Goal: Check status: Check status

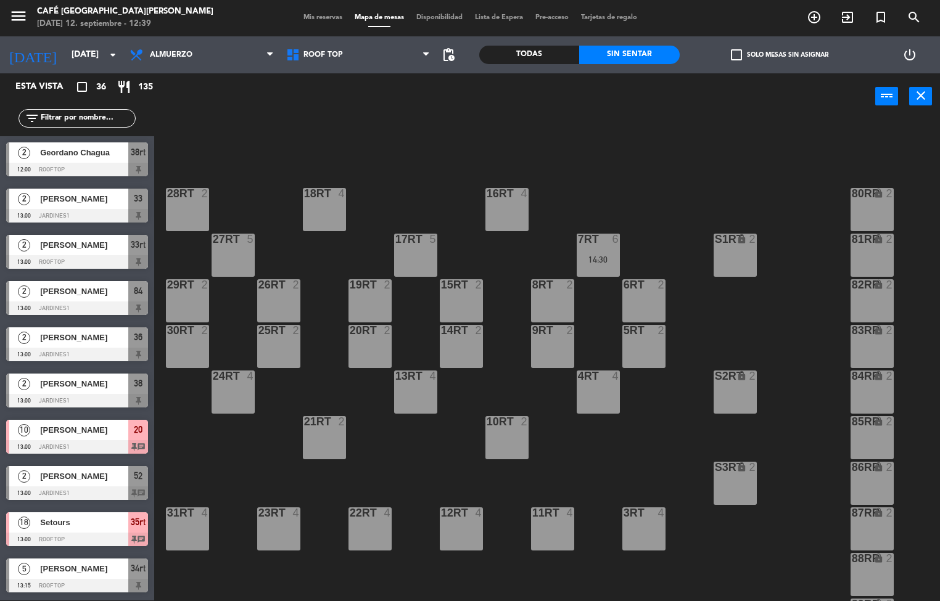
scroll to position [457, 0]
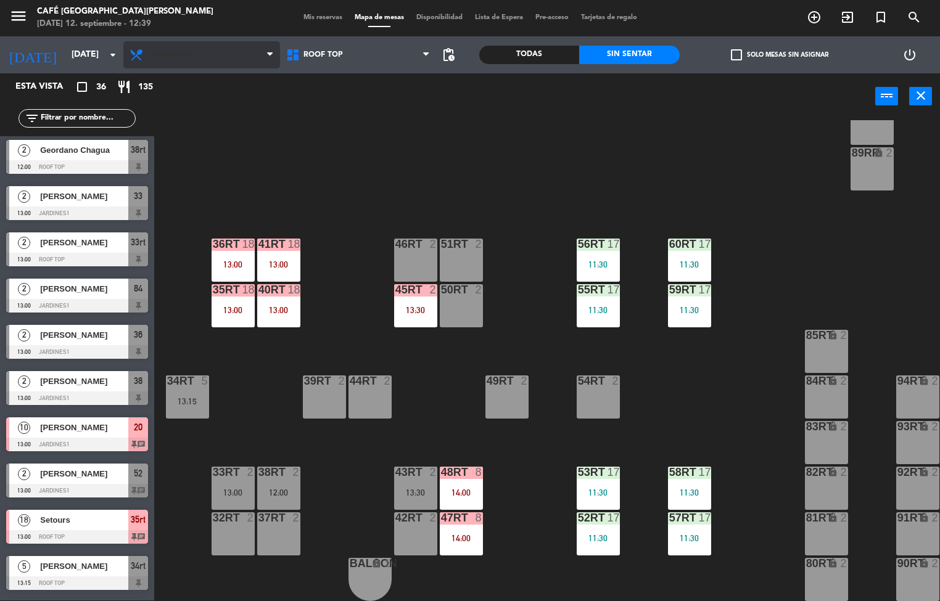
click at [180, 54] on span "Almuerzo" at bounding box center [171, 55] width 43 height 9
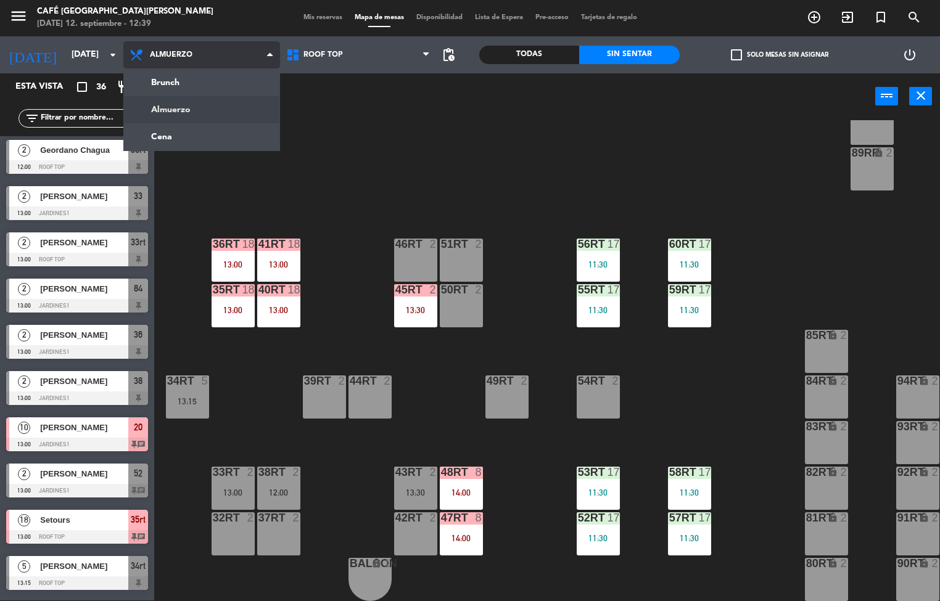
click at [161, 137] on ng-component "menu Café Museo [PERSON_NAME] [DATE] 12. septiembre - 12:39 Mis reservas Mapa d…" at bounding box center [470, 300] width 940 height 602
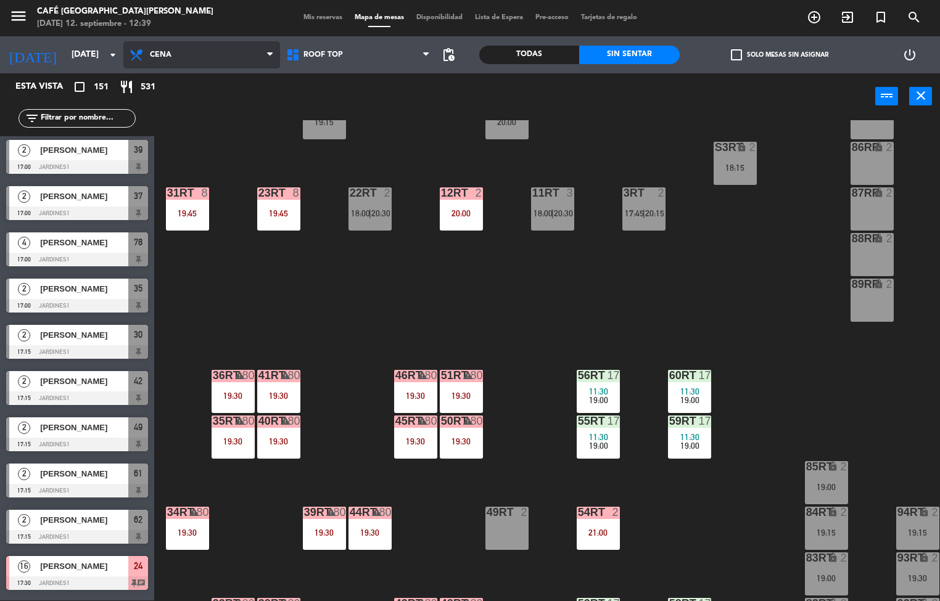
scroll to position [322, 0]
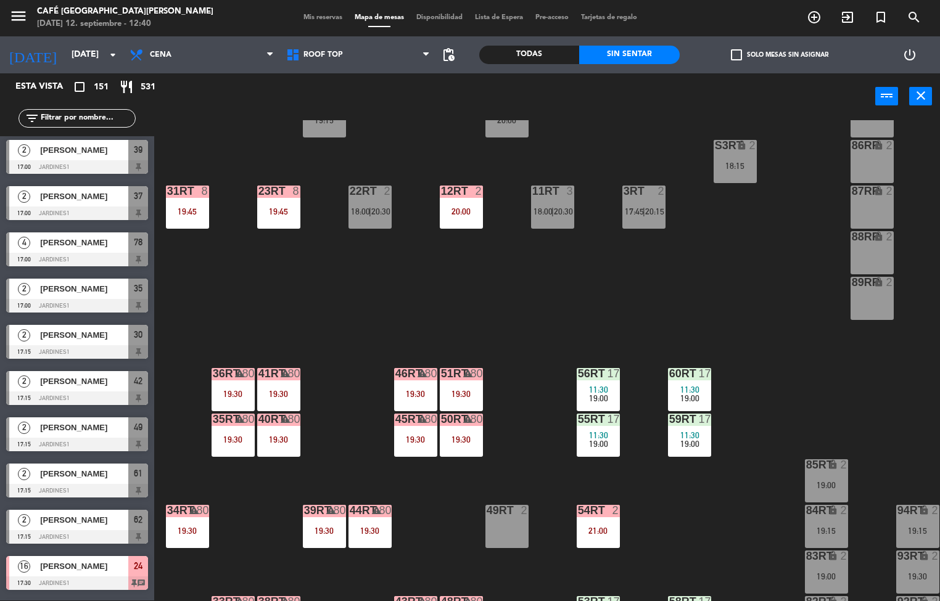
click at [441, 374] on div "51RT" at bounding box center [441, 373] width 1 height 11
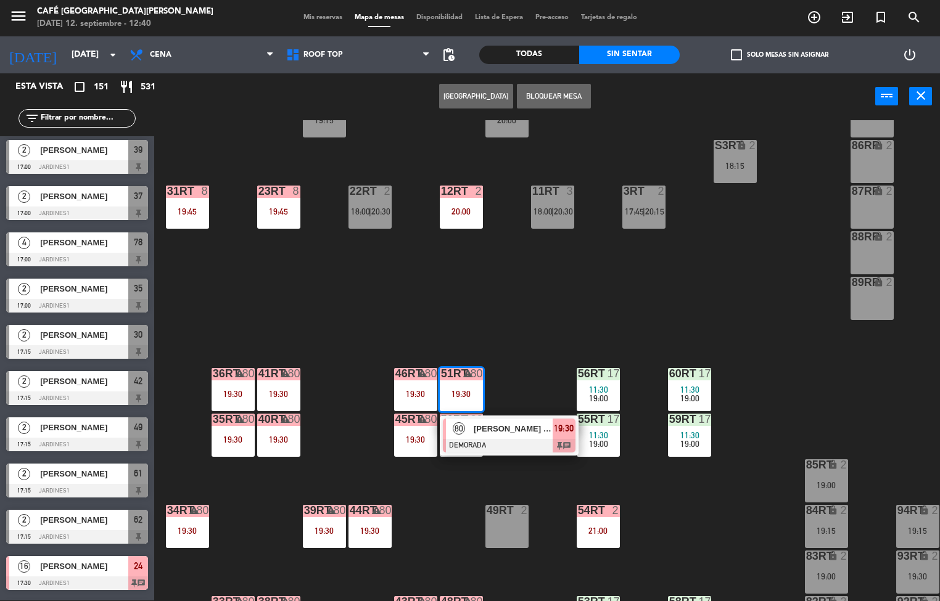
click at [533, 428] on span "[PERSON_NAME] - PUCP" at bounding box center [513, 428] width 79 height 13
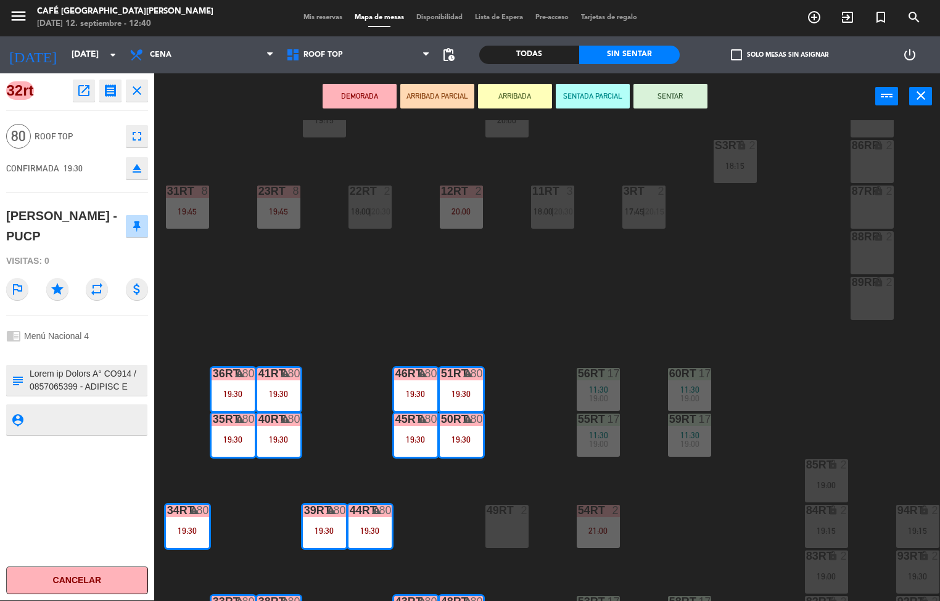
click at [696, 518] on div "18RT 4 20:00 16RT 2 19:30 28RT 2 17:45 | 20:15 80RR lock 2 27RT 5 20:00 7RT 5 1…" at bounding box center [551, 360] width 776 height 481
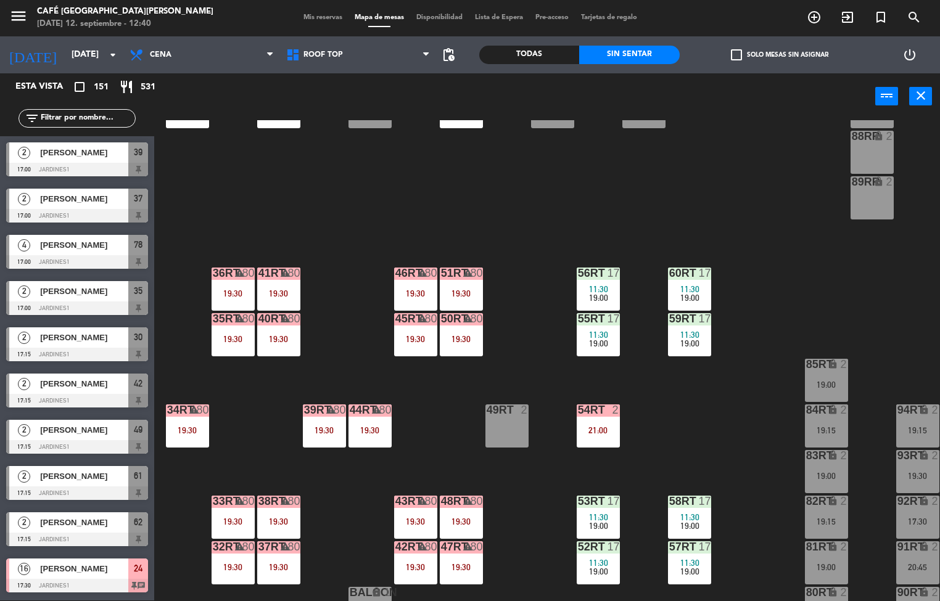
scroll to position [457, 0]
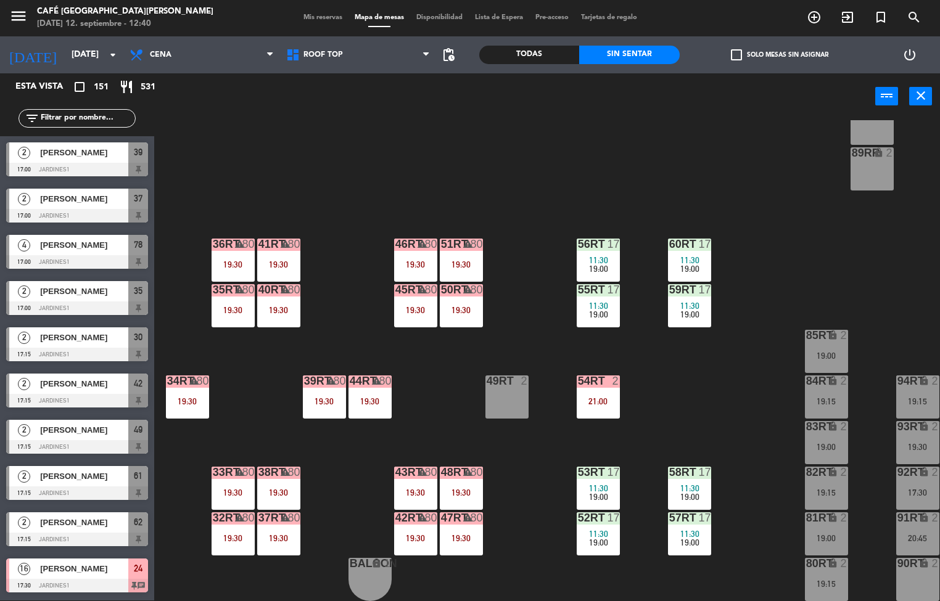
click at [615, 376] on div "2" at bounding box center [615, 381] width 7 height 11
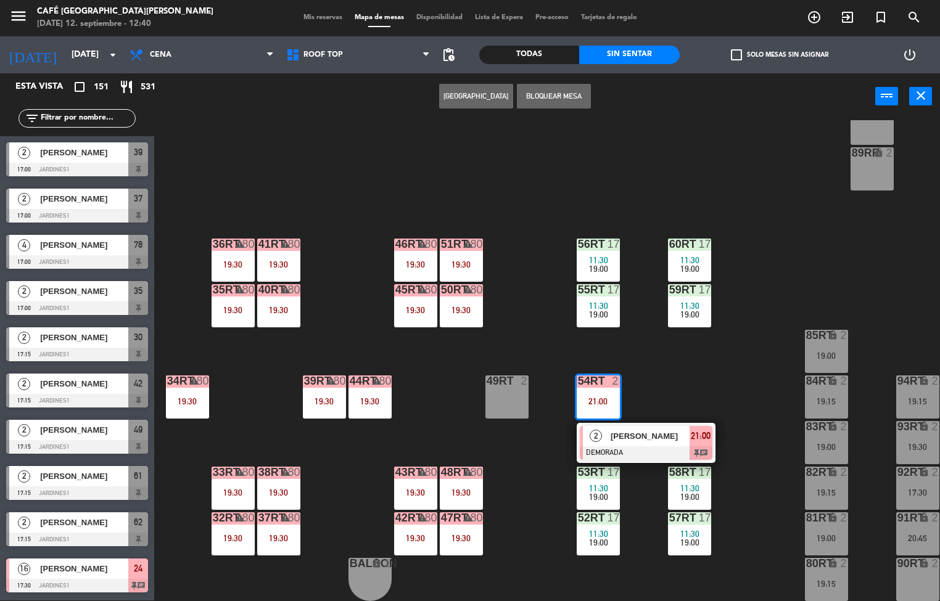
click at [718, 353] on div "18RT 4 20:00 16RT 2 19:30 28RT 2 17:45 | 20:15 80RR lock 2 27RT 5 20:00 7RT 5 1…" at bounding box center [551, 360] width 776 height 481
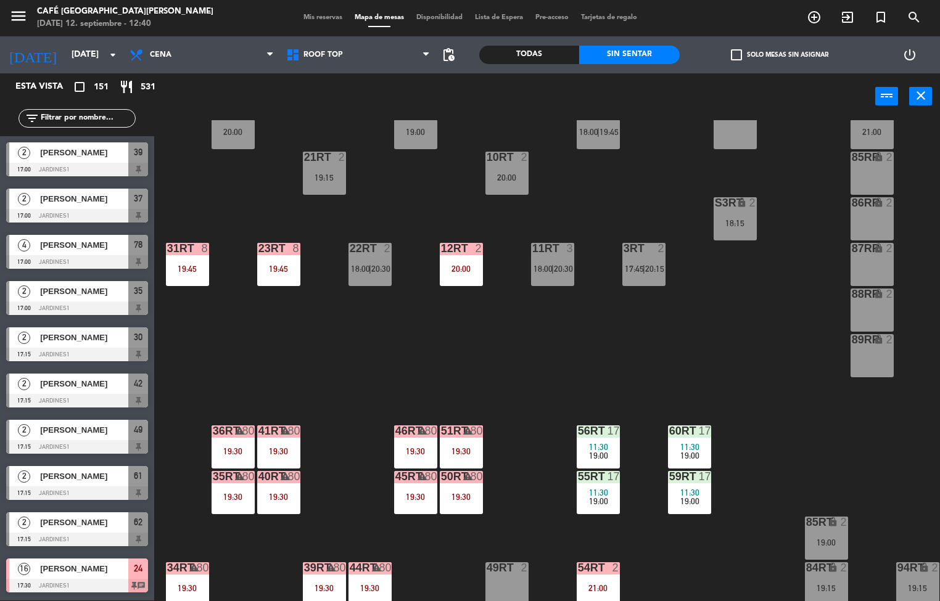
scroll to position [239, 0]
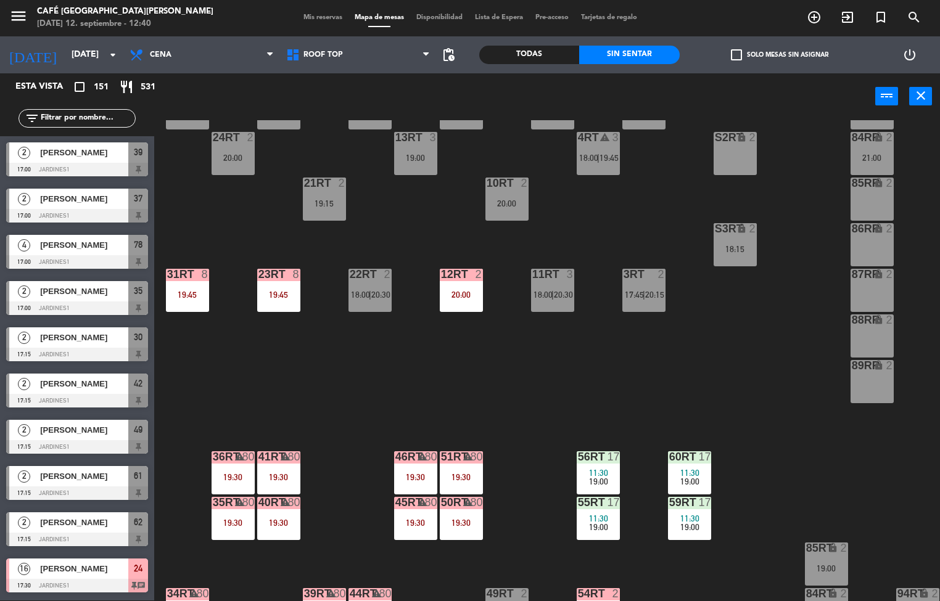
click at [461, 274] on div at bounding box center [461, 274] width 20 height 11
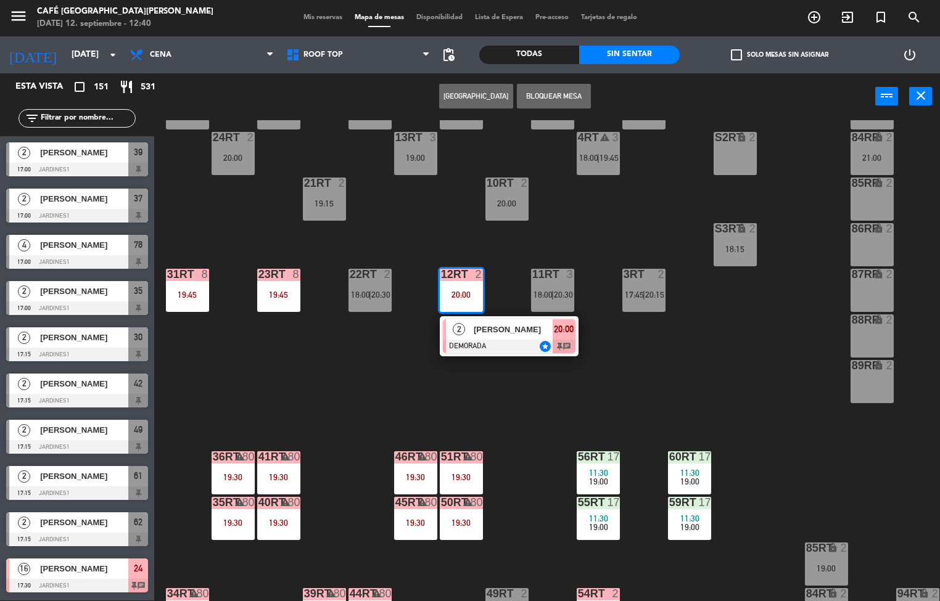
click at [511, 331] on span "[PERSON_NAME]" at bounding box center [513, 329] width 79 height 13
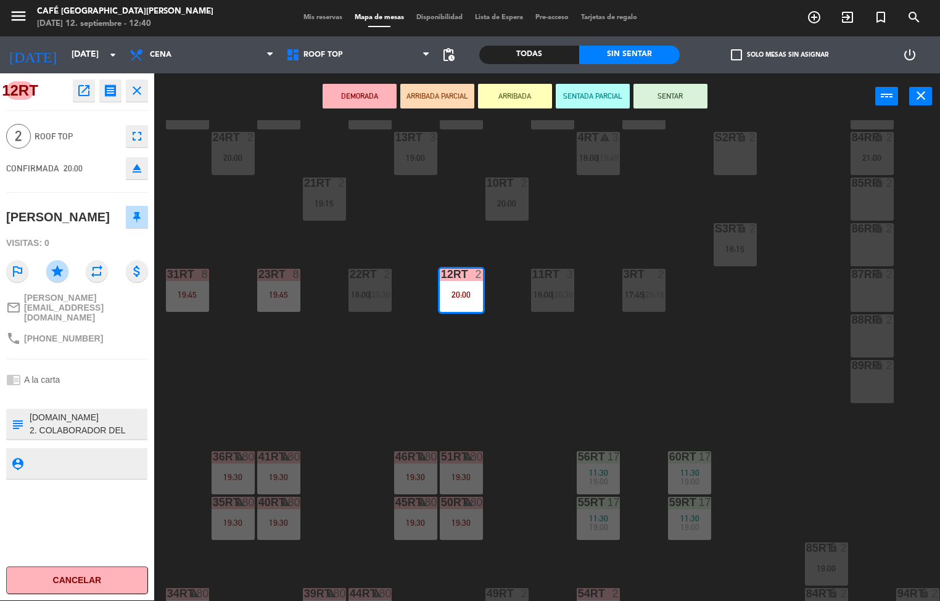
click at [525, 382] on div "18RT 4 20:00 16RT 2 19:30 28RT 2 17:45 | 20:15 80RR lock 2 27RT 5 20:00 7RT 5 1…" at bounding box center [551, 360] width 776 height 481
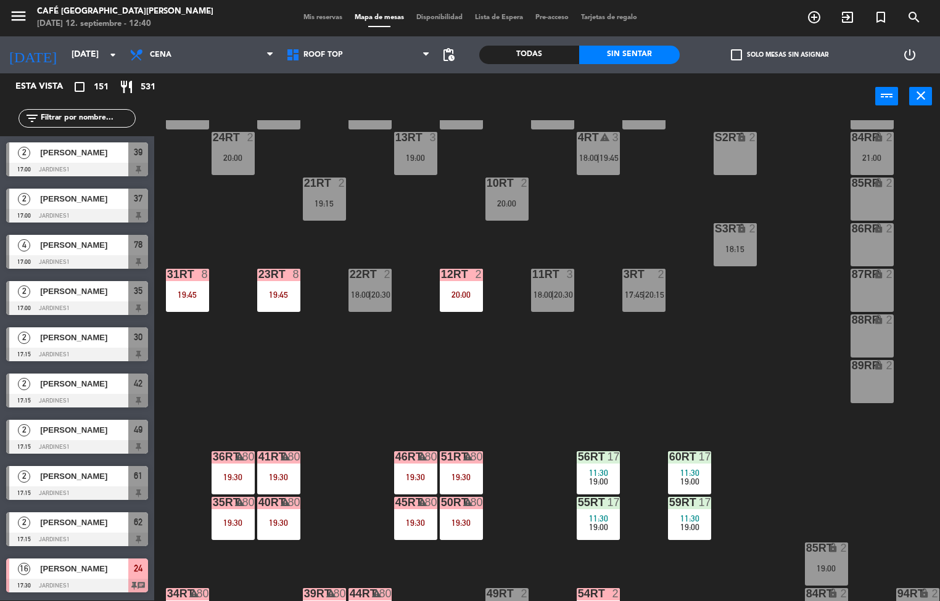
scroll to position [1, 0]
click at [461, 457] on div "warning" at bounding box center [461, 457] width 20 height 12
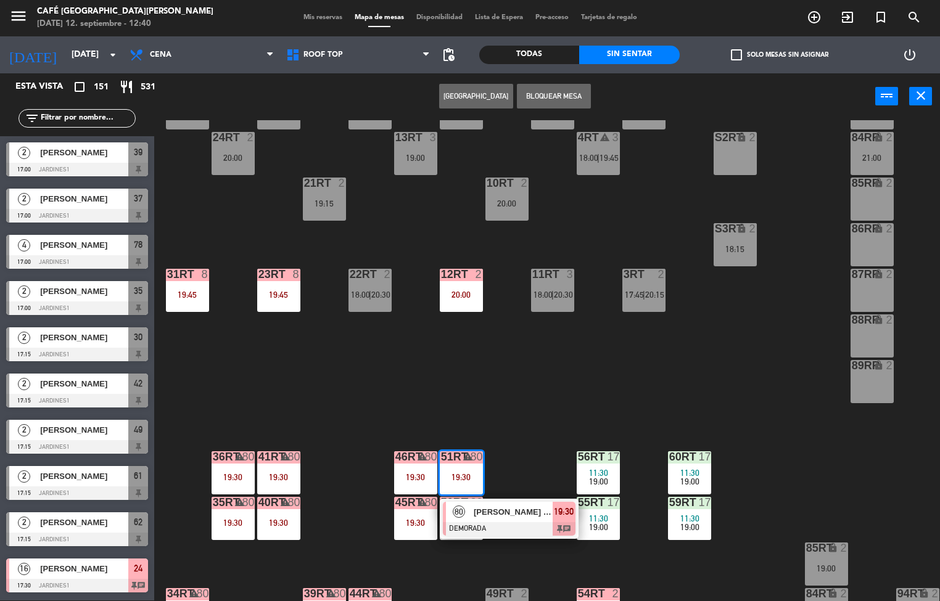
click at [529, 499] on div "80 [PERSON_NAME] - PUCP DEMORADA 19:30 chat" at bounding box center [509, 519] width 139 height 40
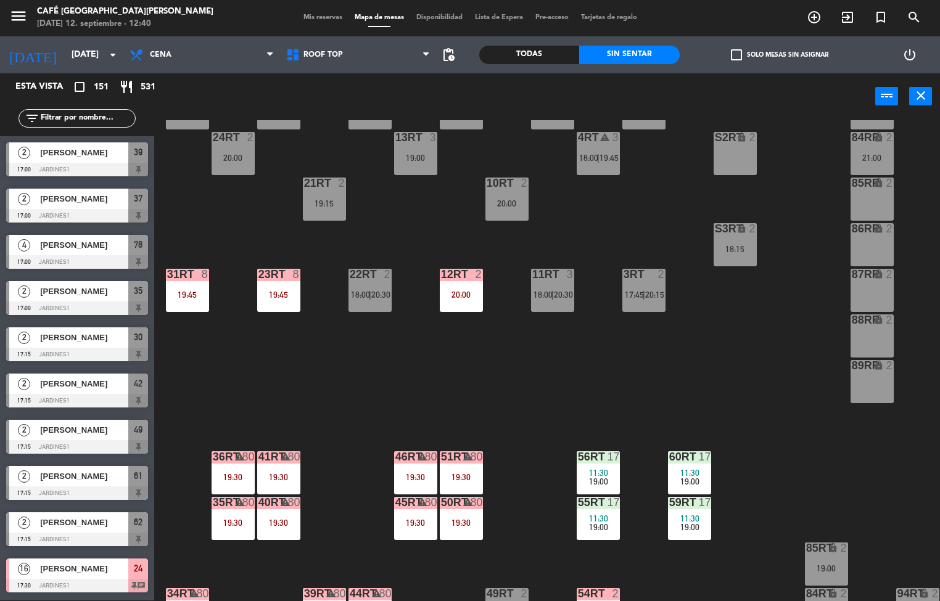
click at [509, 509] on div "18RT 4 20:00 16RT 2 19:30 28RT 2 17:45 | 20:15 80RR lock 2 27RT 5 20:00 7RT 5 1…" at bounding box center [551, 360] width 776 height 481
click at [467, 497] on icon "warning" at bounding box center [467, 502] width 10 height 10
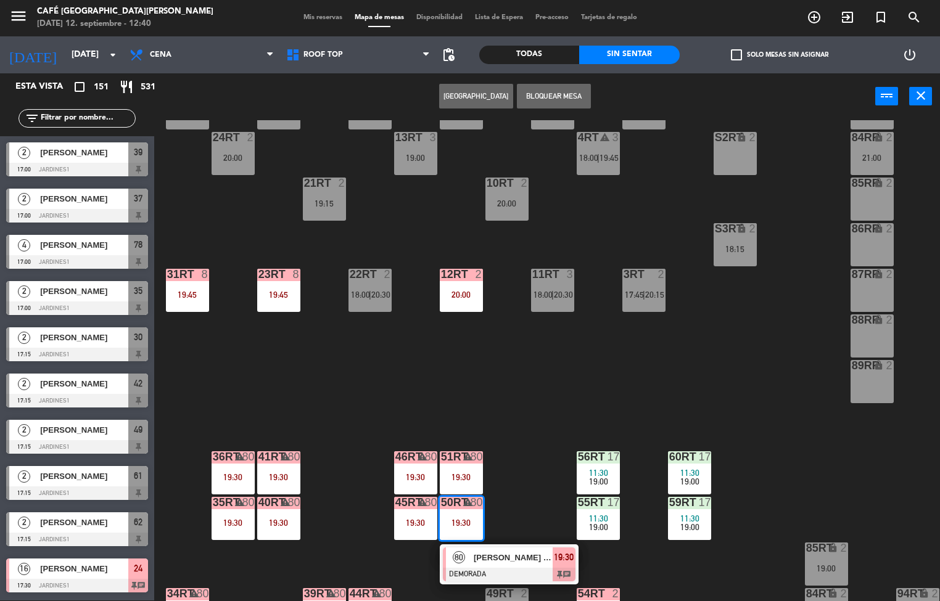
click at [499, 557] on span "[PERSON_NAME] - PUCP" at bounding box center [513, 557] width 79 height 13
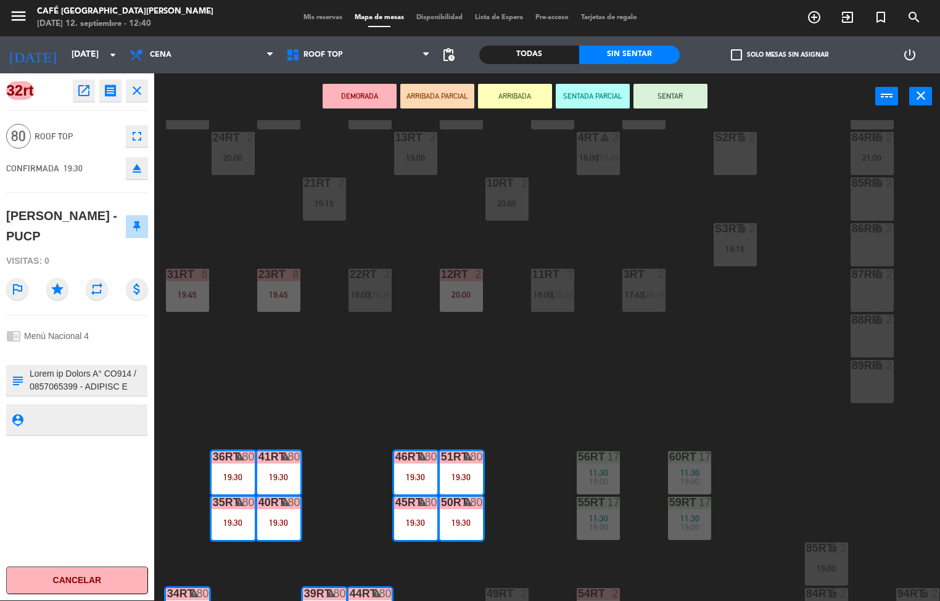
click at [78, 93] on icon "open_in_new" at bounding box center [83, 90] width 15 height 15
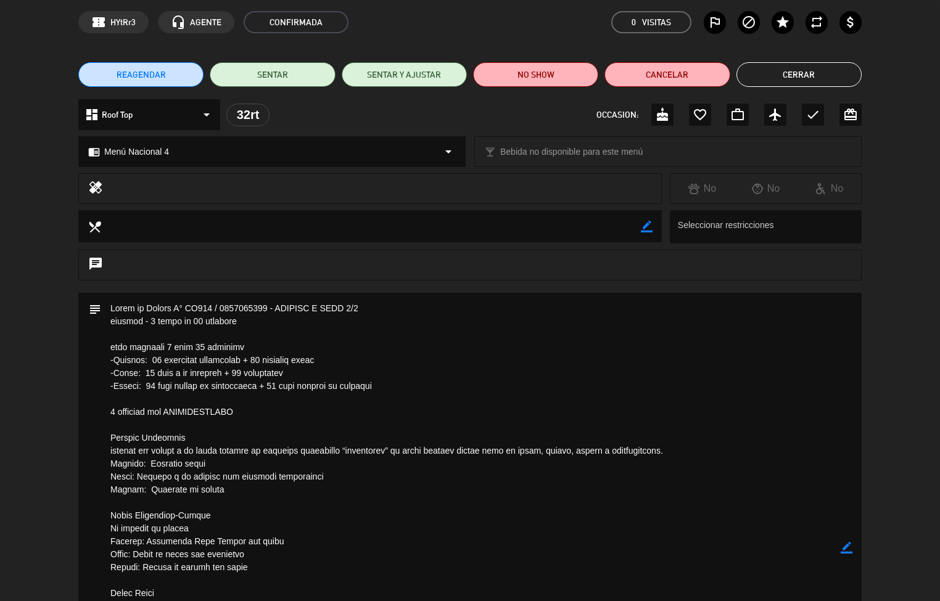
scroll to position [0, 0]
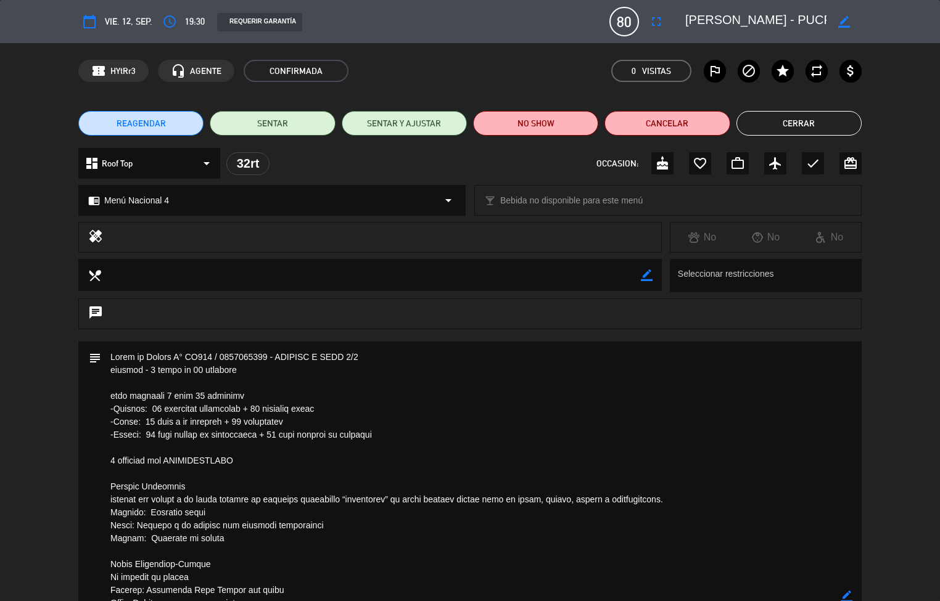
click at [826, 121] on button "Cerrar" at bounding box center [798, 123] width 125 height 25
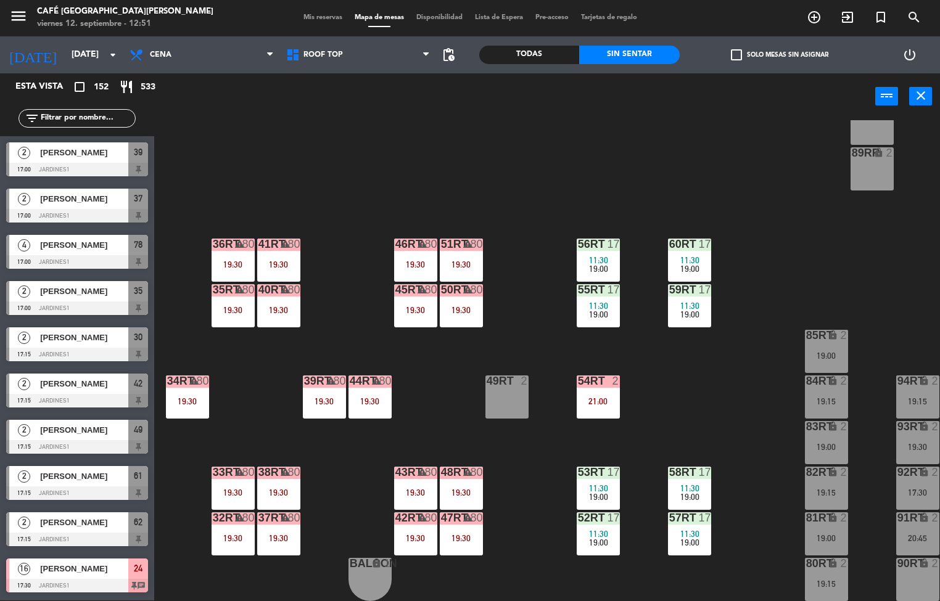
scroll to position [457, 0]
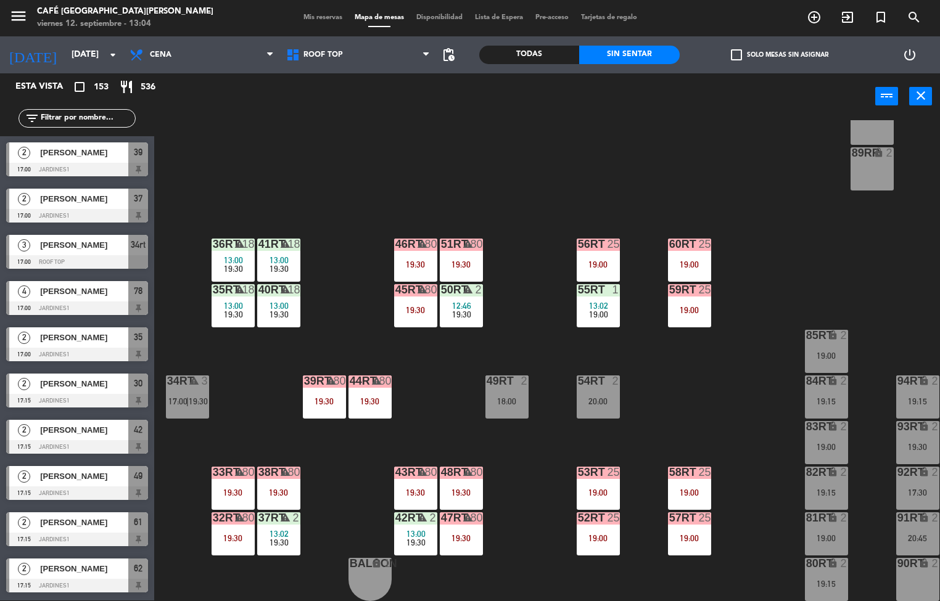
click at [237, 255] on span "13:00" at bounding box center [233, 260] width 19 height 10
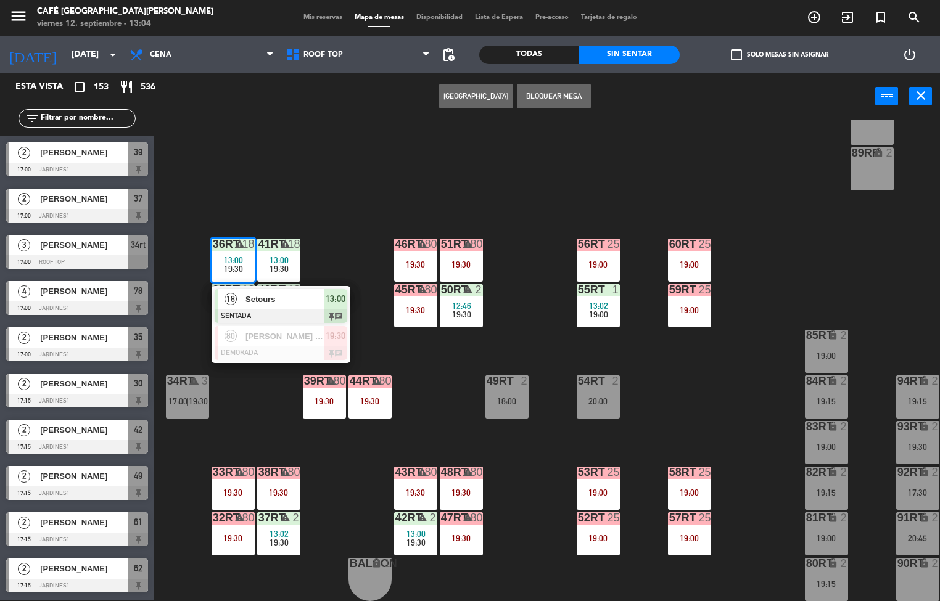
click at [289, 293] on span "Setours" at bounding box center [284, 299] width 79 height 13
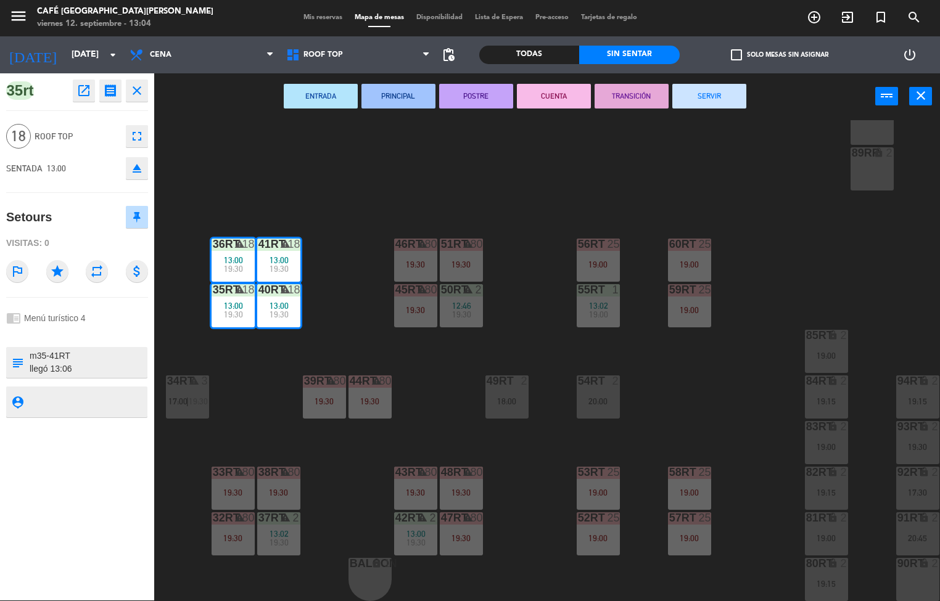
click at [82, 95] on icon "open_in_new" at bounding box center [83, 90] width 15 height 15
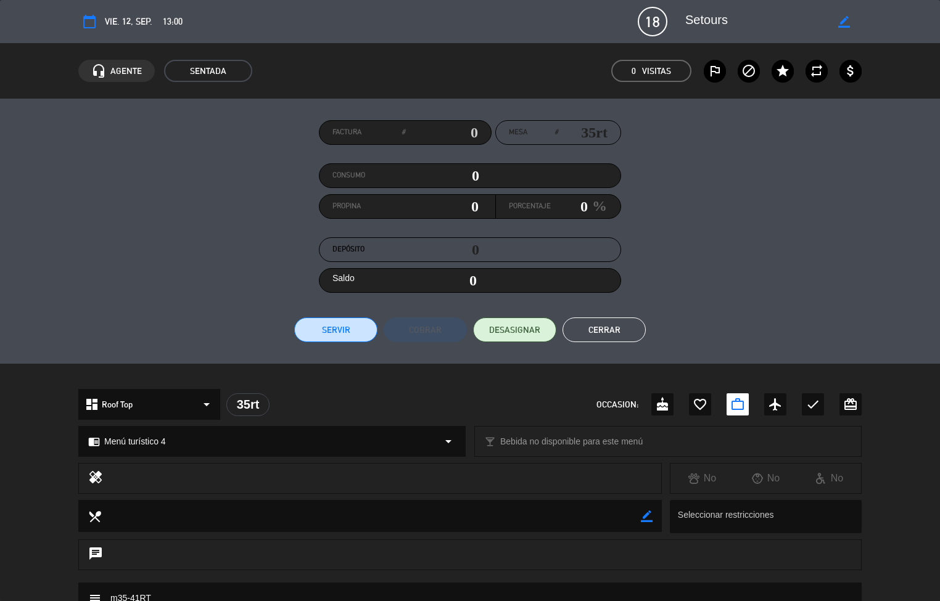
click at [428, 524] on textarea at bounding box center [371, 515] width 540 height 31
click at [419, 454] on div "chrome_reader_mode Menú turístico 4 arrow_drop_down" at bounding box center [272, 442] width 386 height 30
click at [417, 428] on div "chrome_reader_mode Menú turístico 4 arrow_drop_down" at bounding box center [272, 442] width 386 height 30
click at [413, 401] on div "dashboard Roof Top arrow_drop_down 35rt OCCASION: cake favorite_border work_out…" at bounding box center [469, 404] width 783 height 31
click at [409, 380] on div at bounding box center [470, 376] width 940 height 25
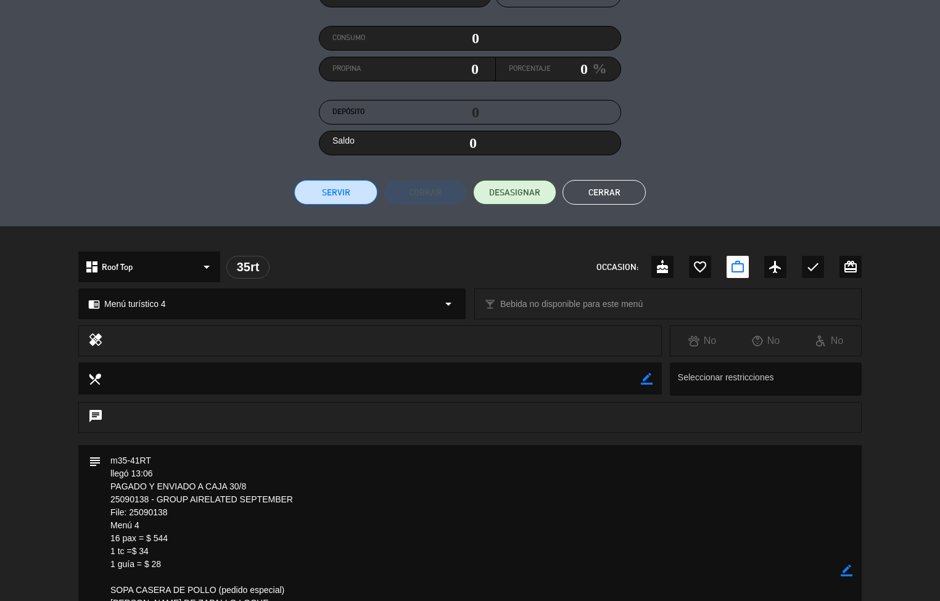
scroll to position [150, 0]
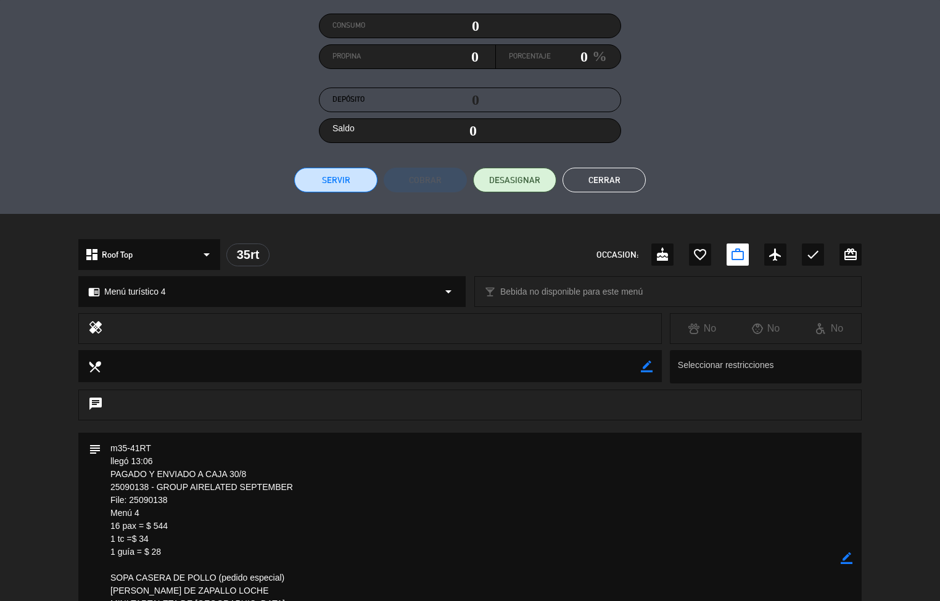
click at [455, 524] on textarea at bounding box center [470, 559] width 739 height 252
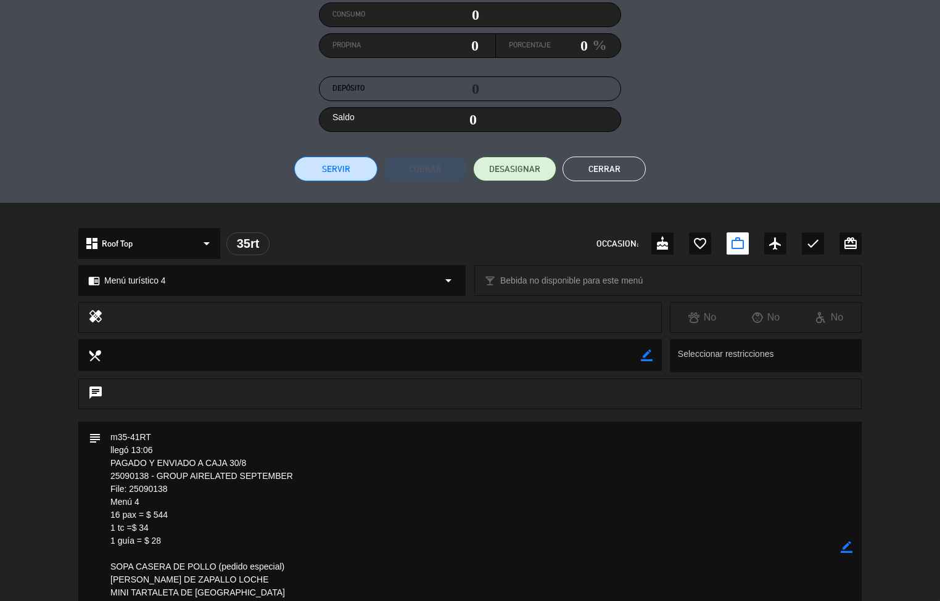
scroll to position [70, 0]
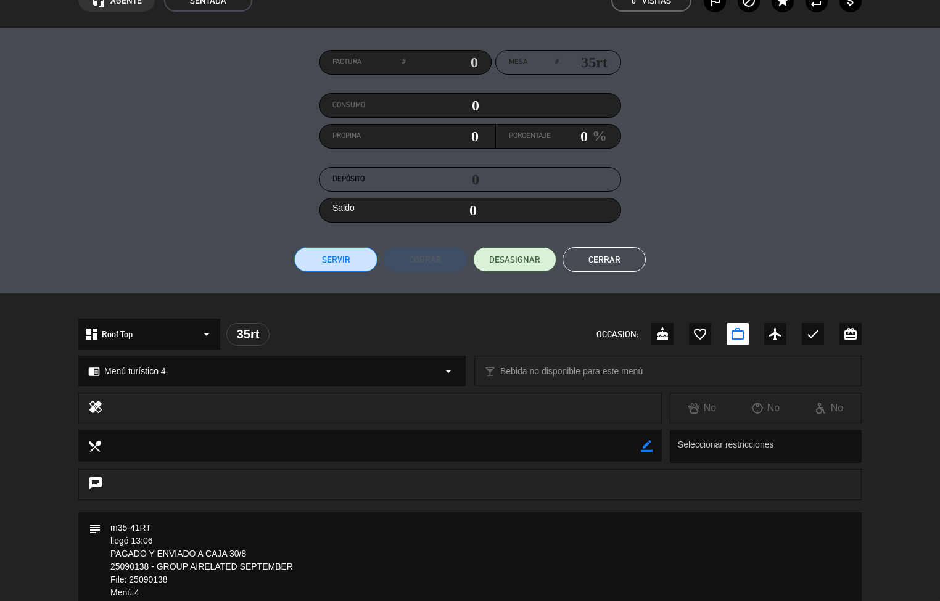
click at [618, 265] on button "Cerrar" at bounding box center [603, 259] width 83 height 25
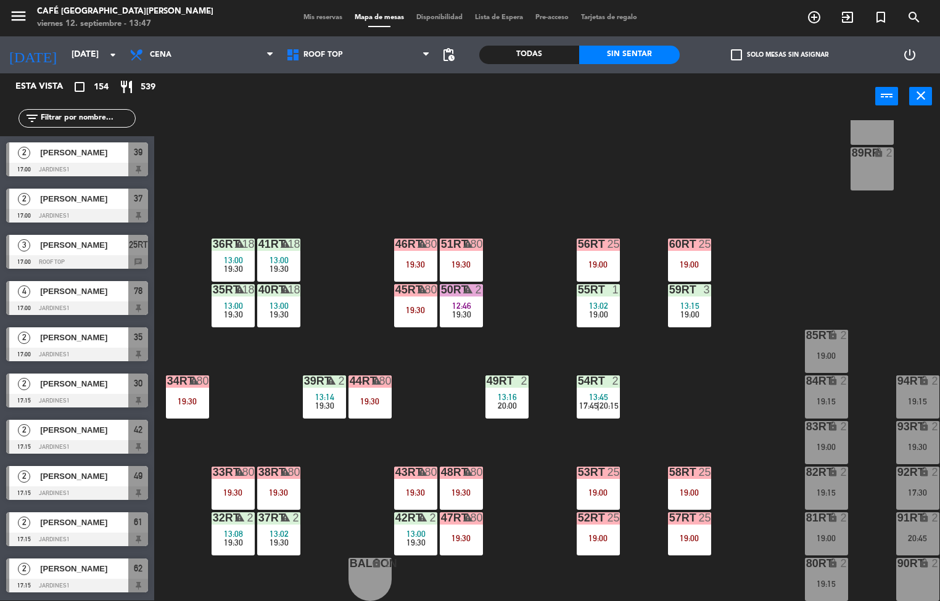
click at [697, 405] on div "18RT 2 17:30 | 20:00 16RT 2 20:00 28RT 2 20:15 80RR lock 2 27RT 5 20:00 7RT 5 1…" at bounding box center [551, 360] width 776 height 481
click at [699, 310] on div "19:00" at bounding box center [689, 314] width 43 height 9
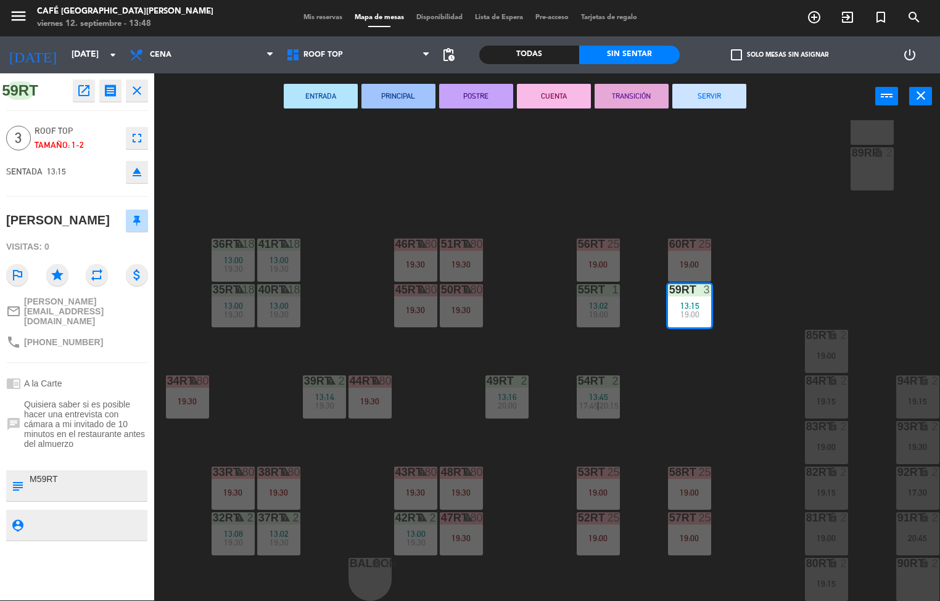
click at [683, 396] on div "18RT 2 17:30 | 20:00 16RT 2 20:00 28RT 2 20:15 80RR lock 2 27RT 5 20:00 7RT 5 1…" at bounding box center [551, 360] width 776 height 481
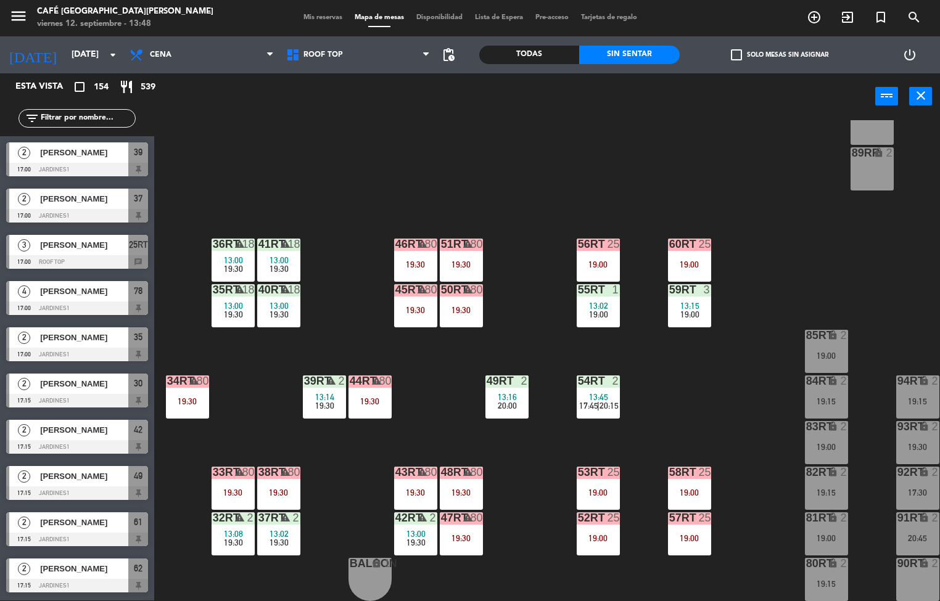
click at [615, 260] on div "19:00" at bounding box center [598, 264] width 43 height 9
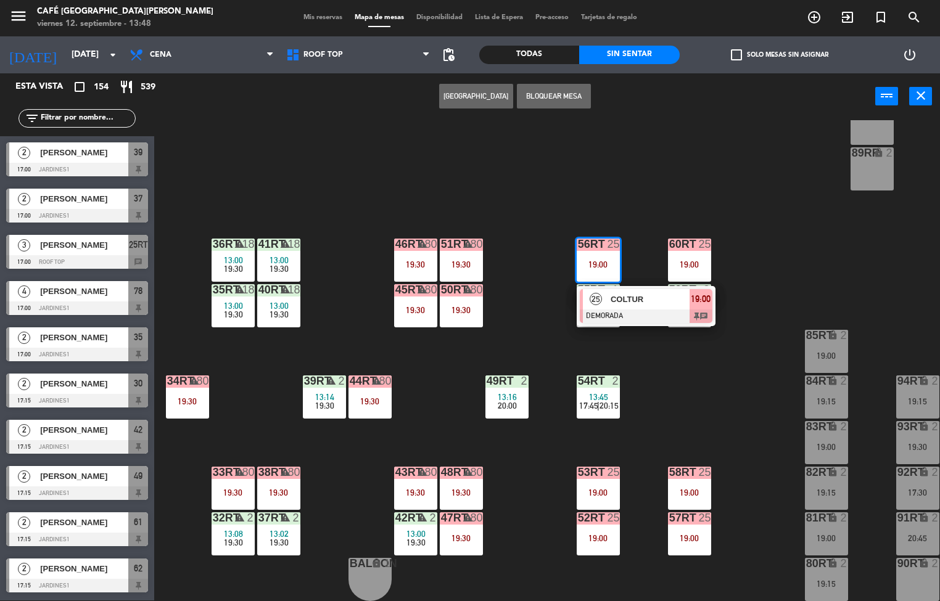
click at [644, 293] on span "COLTUR" at bounding box center [649, 299] width 79 height 13
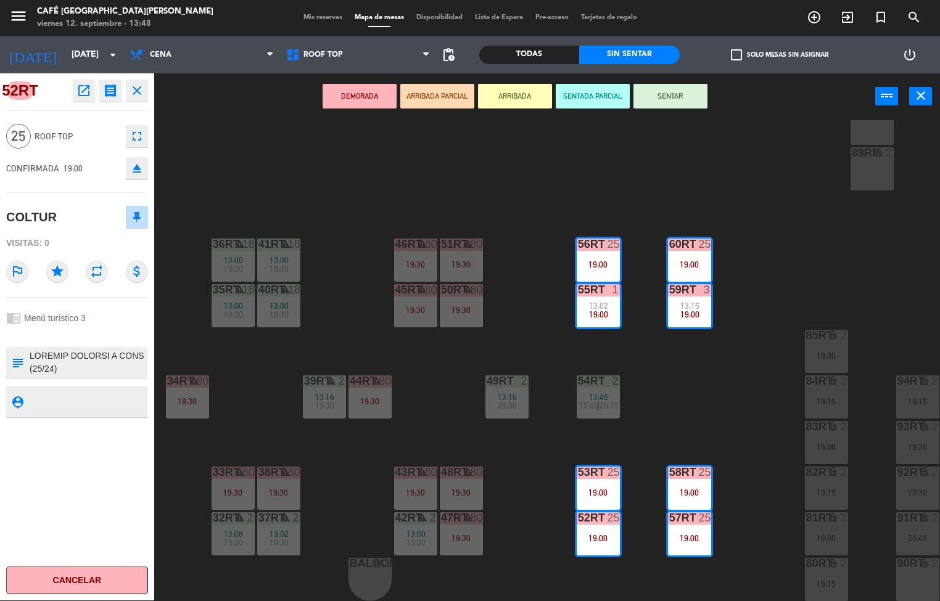
click at [82, 89] on icon "open_in_new" at bounding box center [83, 90] width 15 height 15
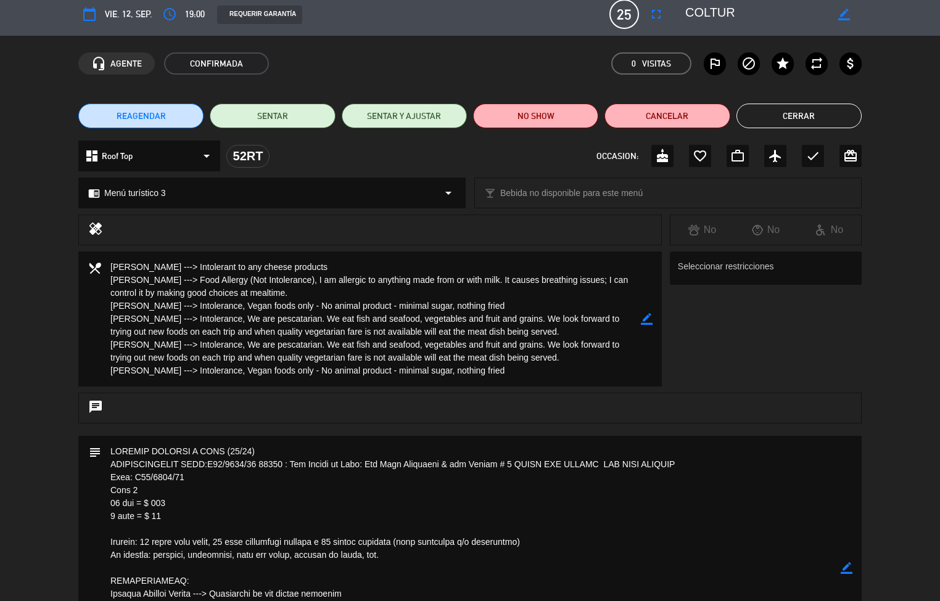
scroll to position [0, 0]
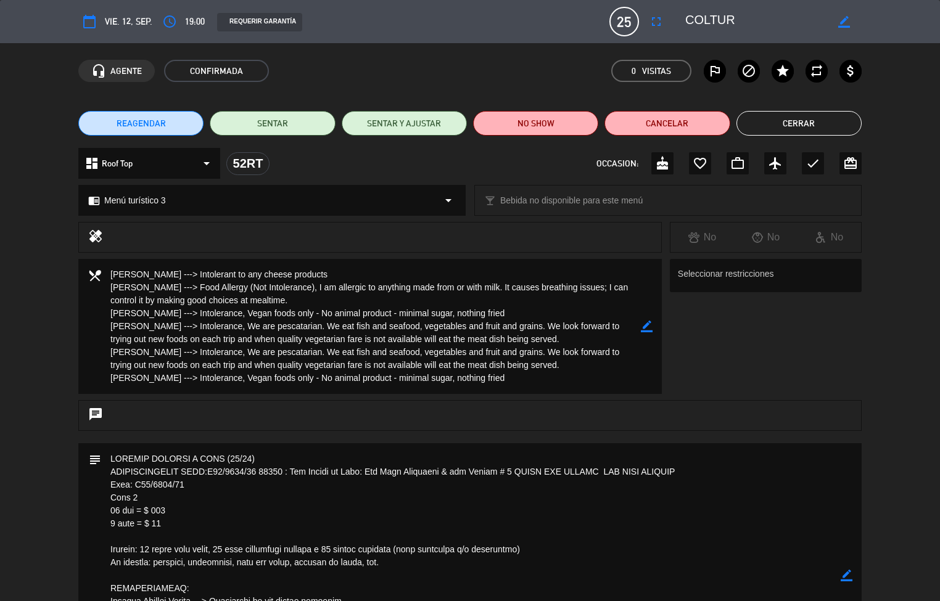
click at [779, 122] on button "Cerrar" at bounding box center [798, 123] width 125 height 25
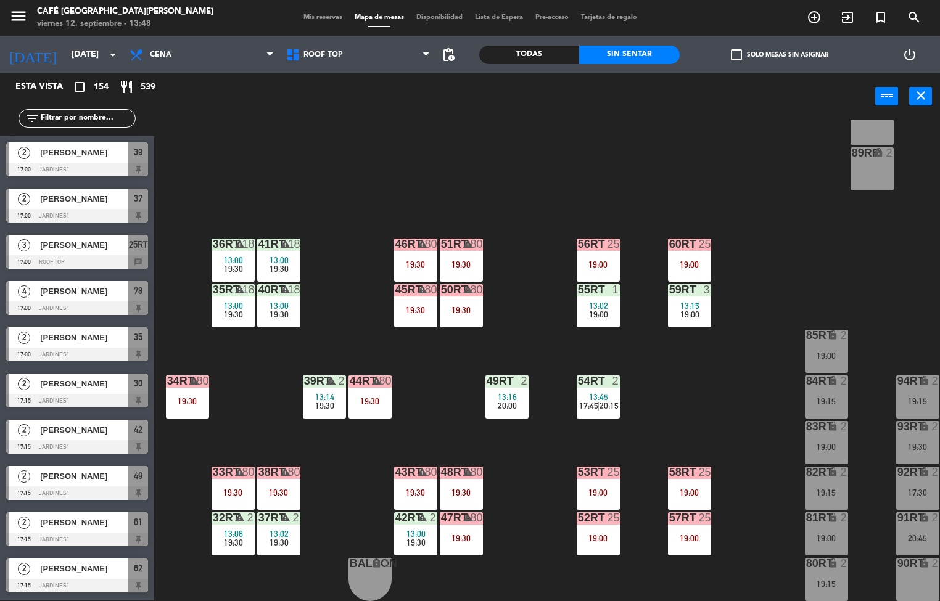
scroll to position [1, 0]
click at [427, 284] on div "80" at bounding box center [430, 289] width 12 height 11
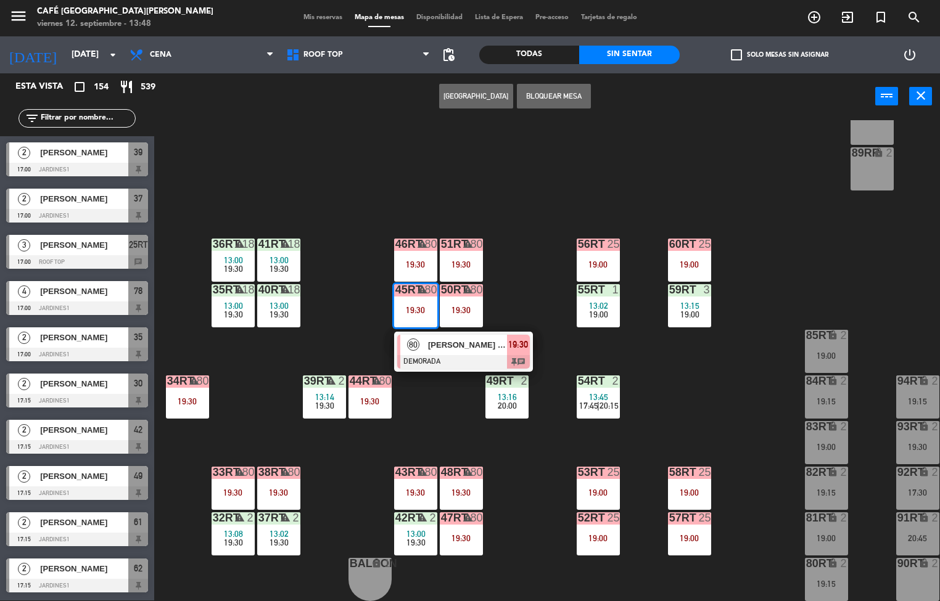
click at [427, 343] on div "[PERSON_NAME] - PUCP" at bounding box center [467, 345] width 80 height 20
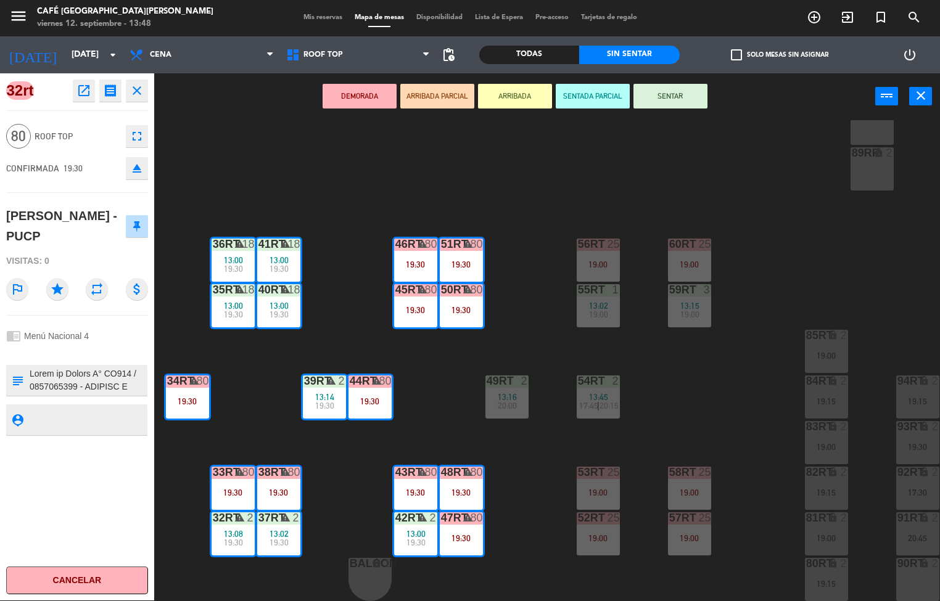
click at [83, 88] on icon "open_in_new" at bounding box center [83, 90] width 15 height 15
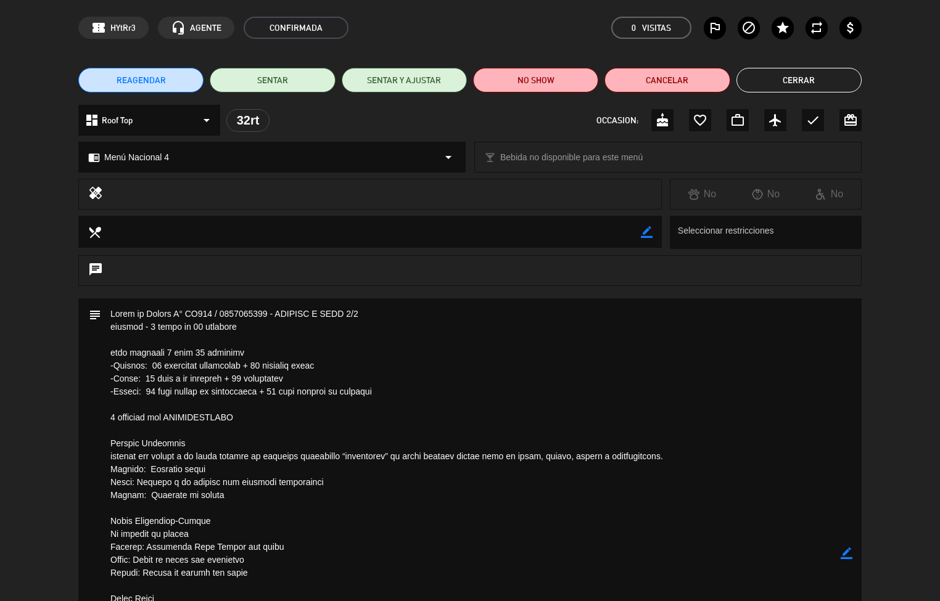
scroll to position [0, 0]
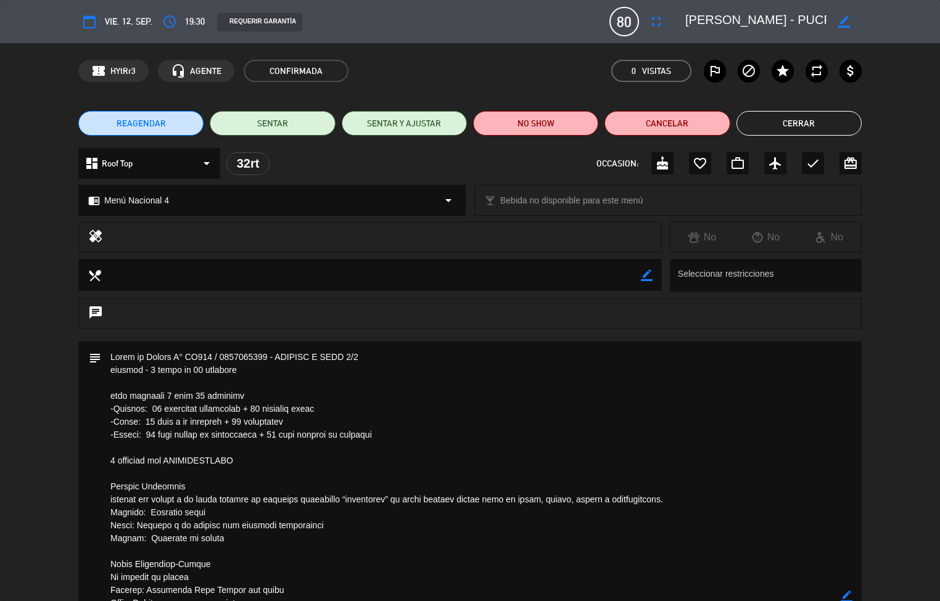
click at [779, 125] on button "Cerrar" at bounding box center [798, 123] width 125 height 25
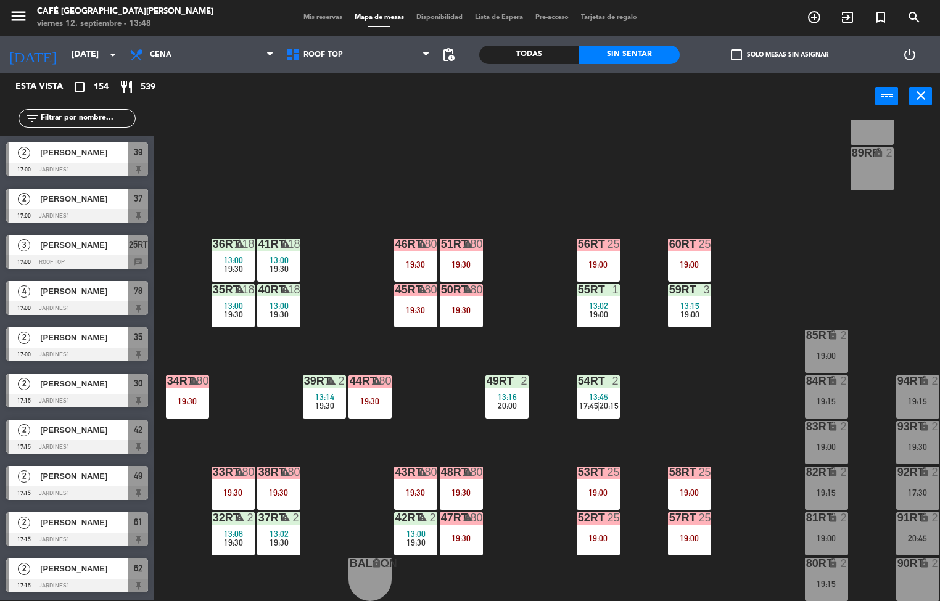
scroll to position [1, 0]
click at [390, 413] on div "44RT warning 2 13:30 19:30" at bounding box center [369, 397] width 43 height 43
click at [390, 401] on div "19:30" at bounding box center [369, 405] width 43 height 9
click at [428, 344] on div "18RT 2 17:30 | 20:00 16RT 2 20:00 28RT 2 20:15 80RR lock 2 27RT 5 20:00 7RT 5 1…" at bounding box center [551, 360] width 776 height 481
click at [455, 307] on div "19:30" at bounding box center [461, 310] width 43 height 9
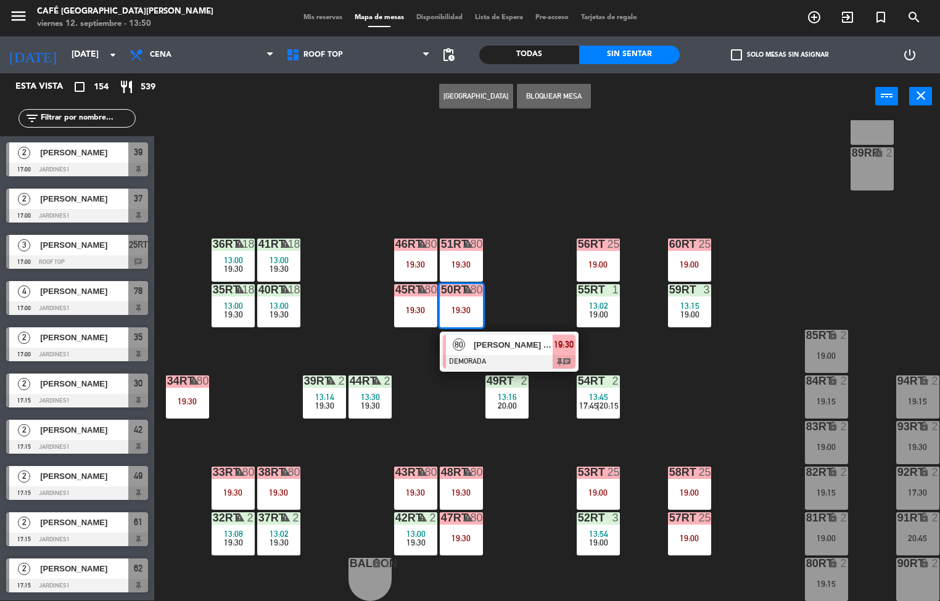
click at [614, 310] on div "19:00" at bounding box center [598, 314] width 43 height 9
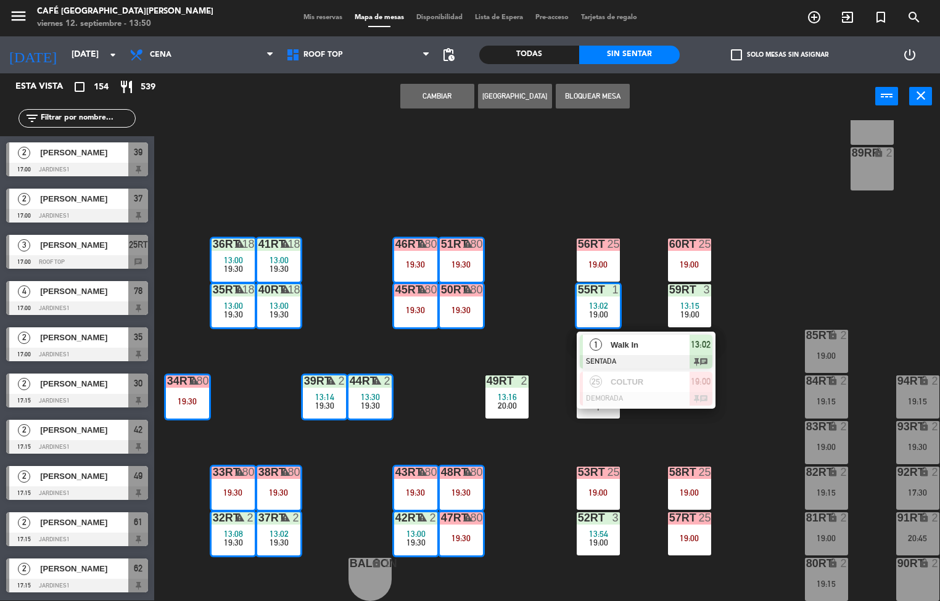
click at [544, 250] on div "18RT 2 17:30 | 20:00 16RT 2 20:00 28RT 2 20:15 80RR lock 2 27RT 5 20:00 7RT 5 1…" at bounding box center [551, 360] width 776 height 481
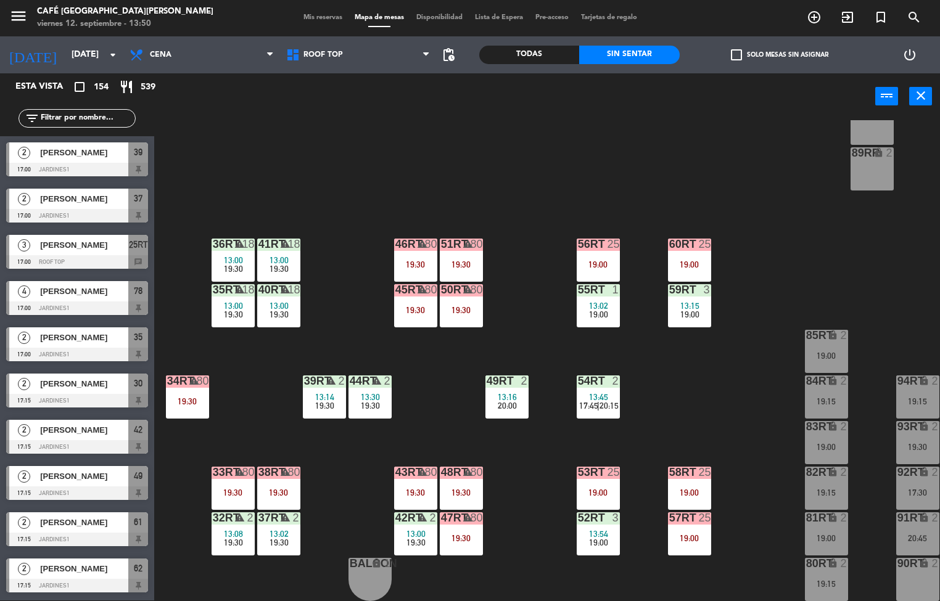
click at [606, 248] on div "56RT 25 19:00" at bounding box center [598, 260] width 43 height 43
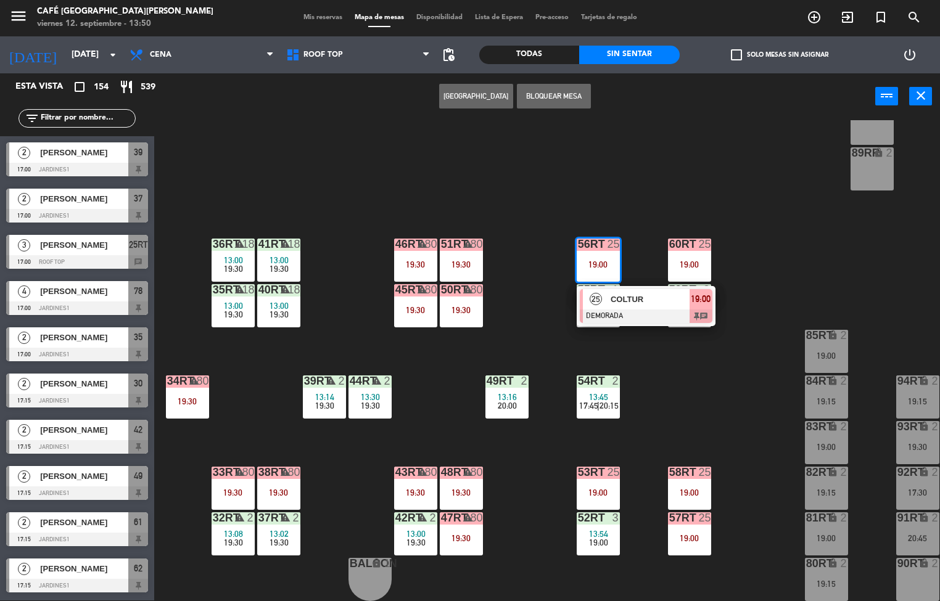
click at [614, 310] on div at bounding box center [646, 317] width 133 height 14
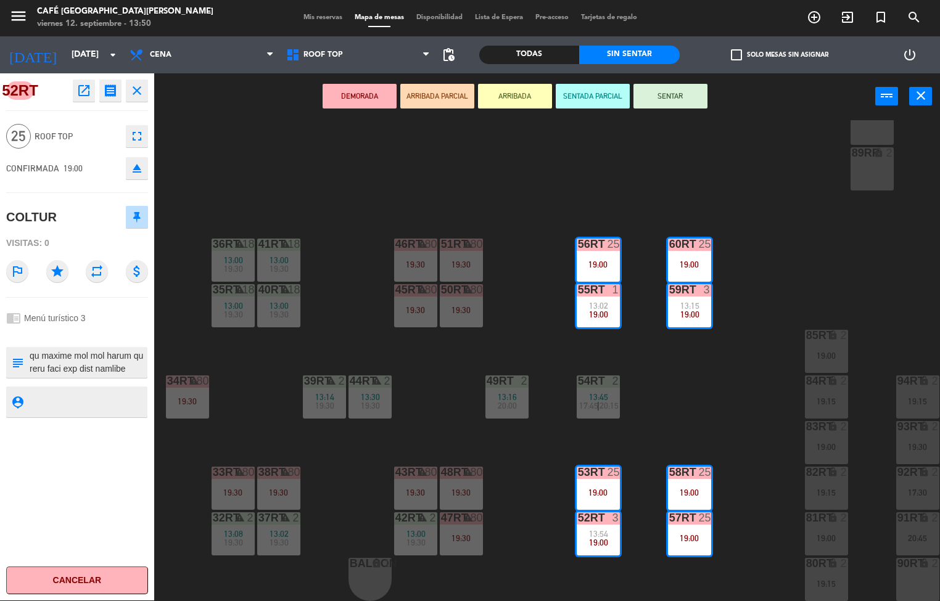
scroll to position [631, 0]
click at [85, 95] on icon "open_in_new" at bounding box center [83, 90] width 15 height 15
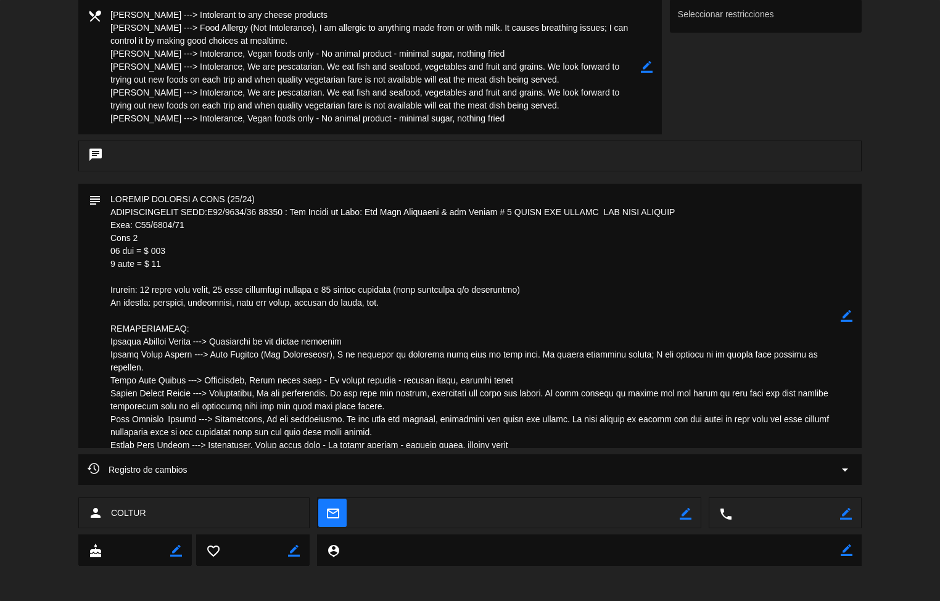
scroll to position [0, 0]
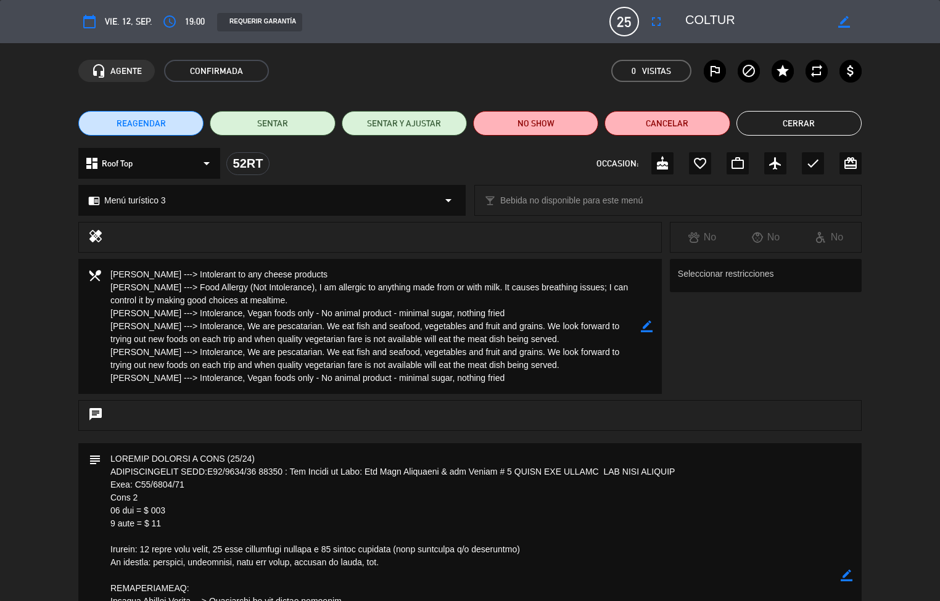
click at [819, 121] on button "Cerrar" at bounding box center [798, 123] width 125 height 25
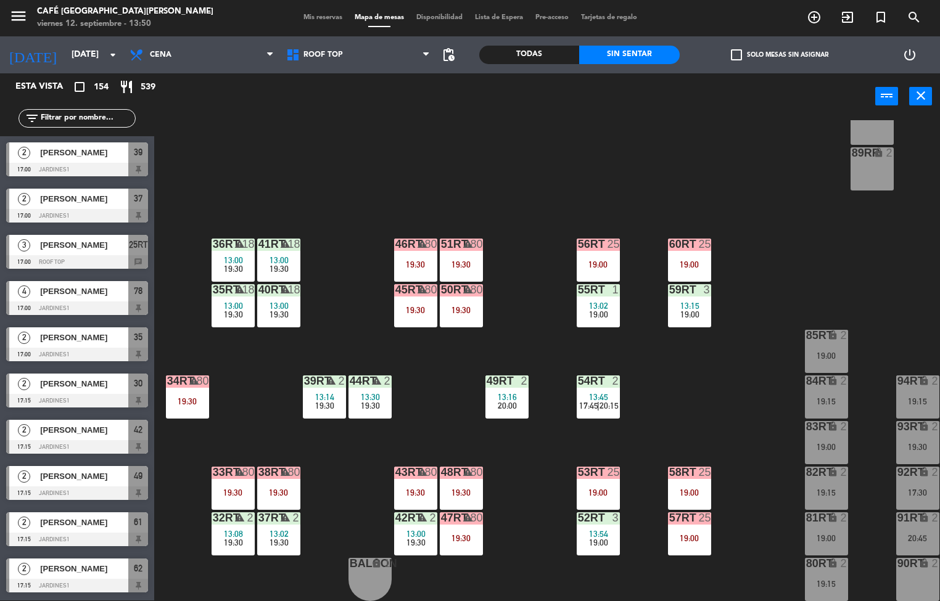
scroll to position [1, 0]
click at [519, 479] on div "18RT 2 17:30 | 20:00 16RT 2 20:00 28RT 2 20:15 80RR lock 2 27RT 5 20:00 7RT 5 1…" at bounding box center [551, 360] width 776 height 481
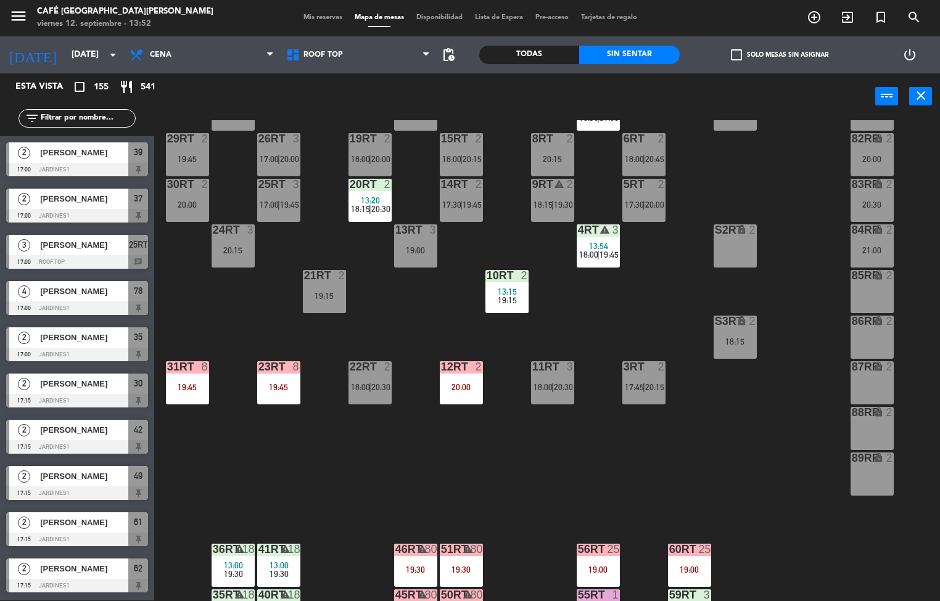
scroll to position [0, 0]
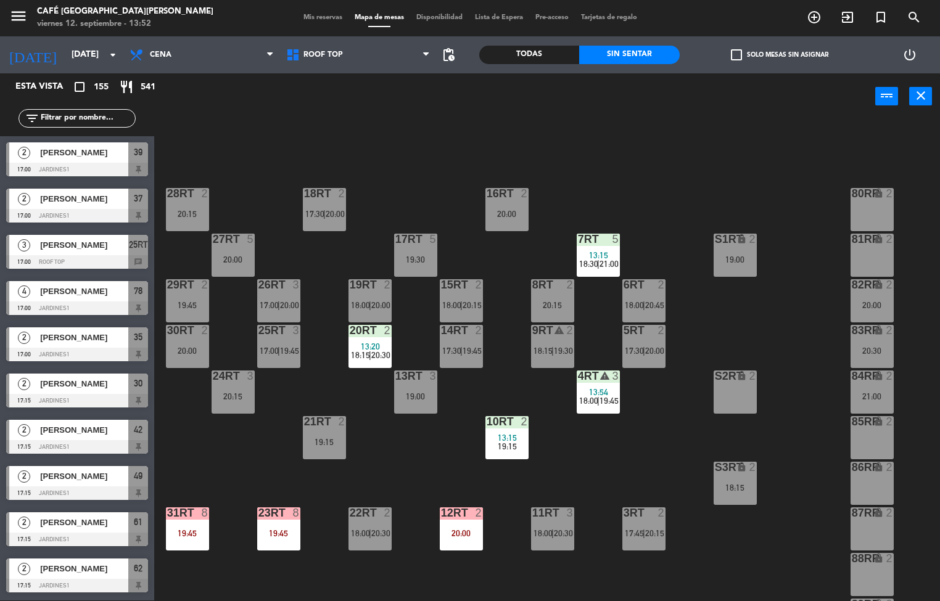
click at [597, 376] on div "warning" at bounding box center [598, 377] width 20 height 12
